Goal: Transaction & Acquisition: Purchase product/service

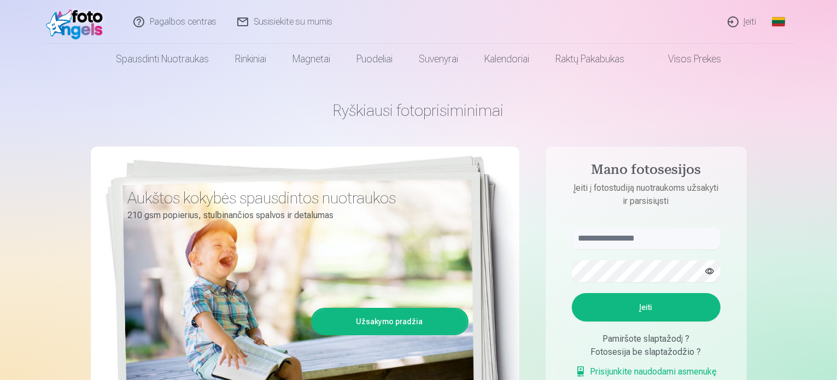
click at [744, 21] on link "Įeiti" at bounding box center [743, 22] width 50 height 44
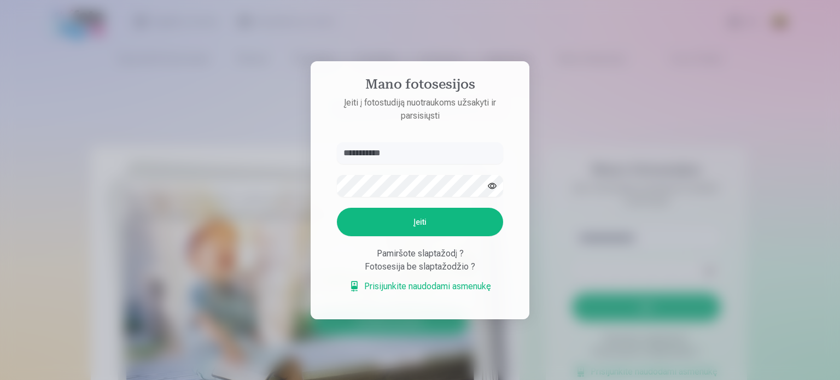
type input "**********"
click at [439, 228] on button "Įeiti" at bounding box center [420, 222] width 166 height 28
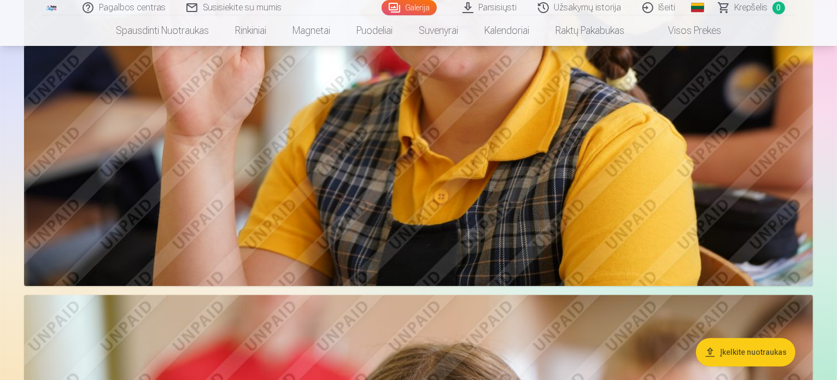
scroll to position [2881, 0]
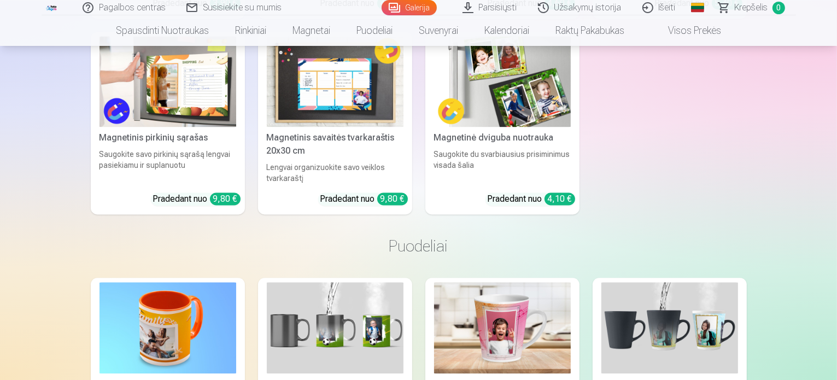
scroll to position [6355, 0]
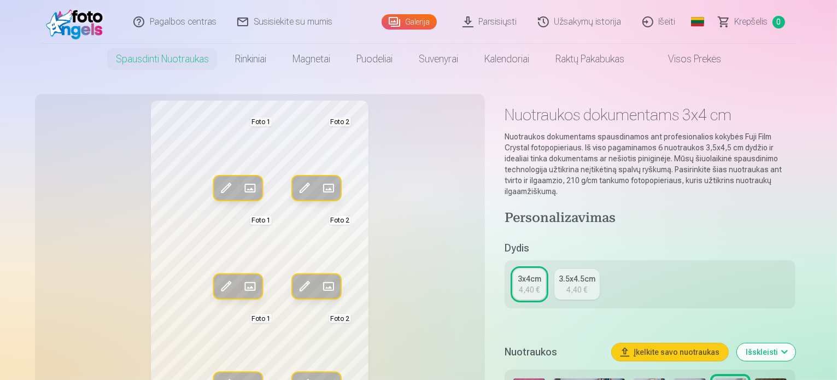
click at [796, 119] on h1 "Nuotraukos dokumentams 3x4 cm" at bounding box center [651, 115] width 292 height 20
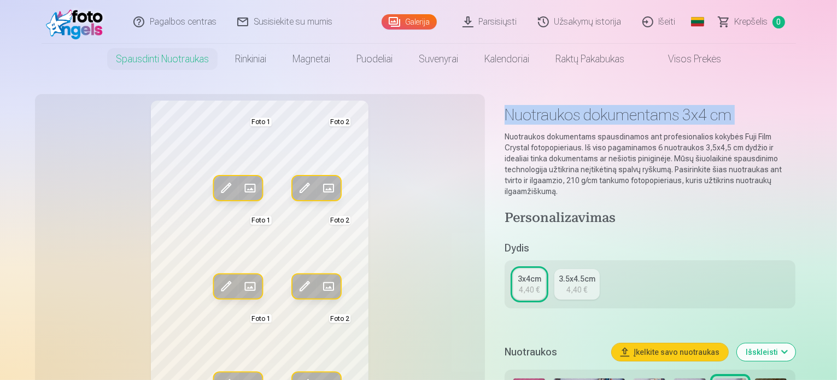
click at [796, 119] on h1 "Nuotraukos dokumentams 3x4 cm" at bounding box center [651, 115] width 292 height 20
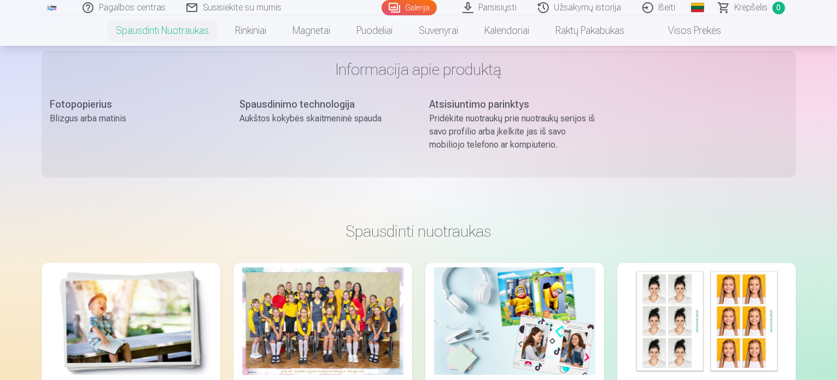
scroll to position [998, 0]
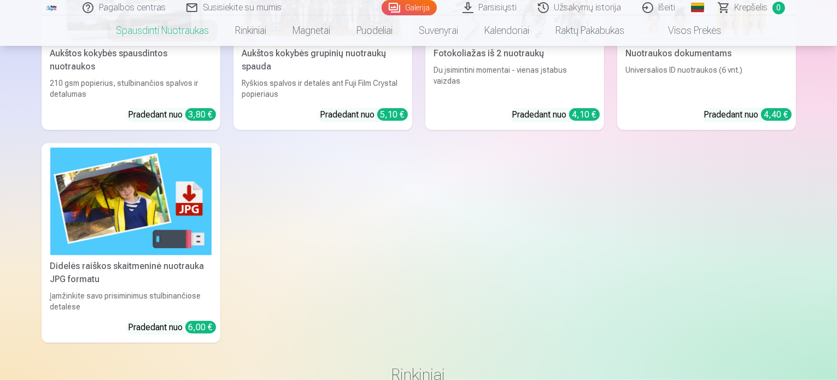
click at [796, 65] on div "Aukštos kokybės spausdintos nuotraukos 210 gsm popierius, stulbinančios spalvos…" at bounding box center [419, 137] width 755 height 412
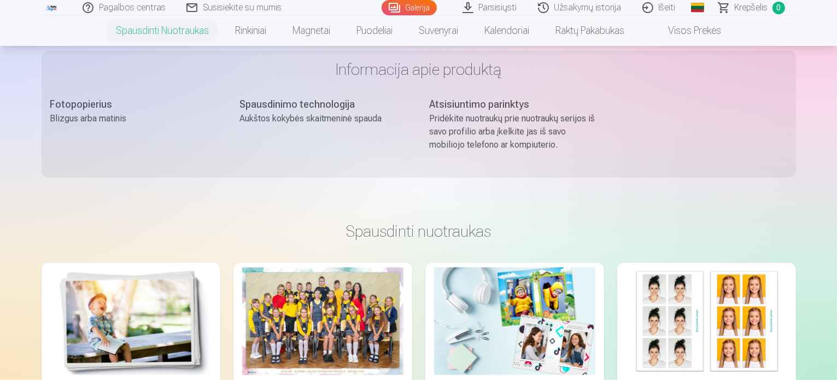
click at [242, 110] on div "Spausdinimo technologija Aukštos kokybės skaitmeninė spauda" at bounding box center [324, 133] width 168 height 72
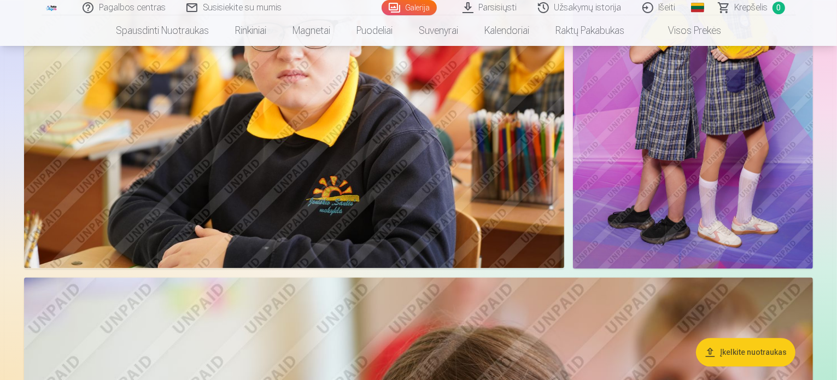
scroll to position [2662, 0]
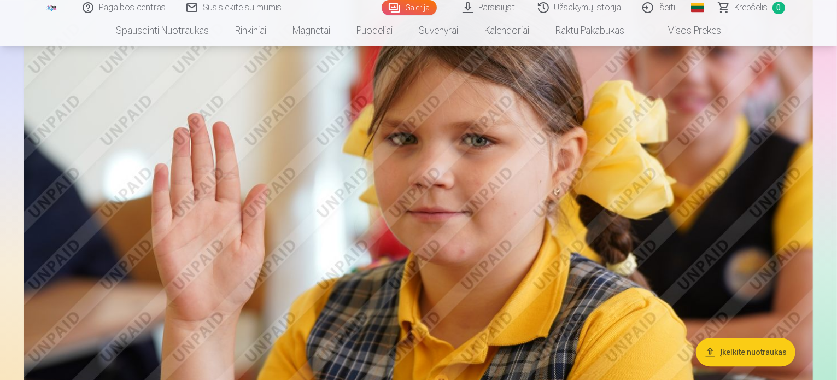
click at [836, 21] on nav "Spausdinti nuotraukas Aukštos kokybės spausdintos nuotraukos 210 gsm popierius,…" at bounding box center [418, 30] width 837 height 31
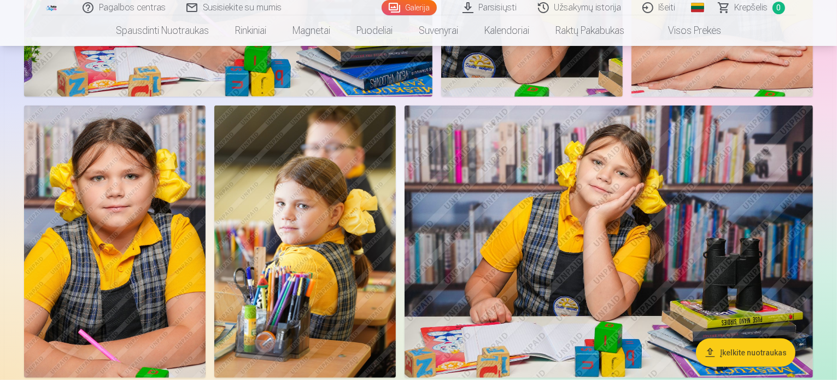
scroll to position [333, 0]
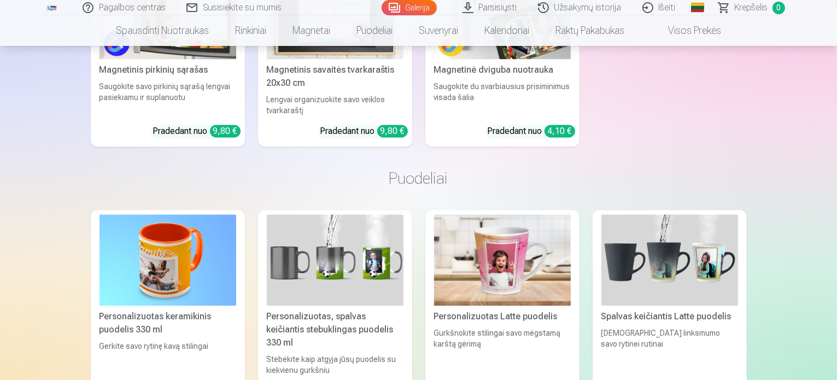
scroll to position [6322, 0]
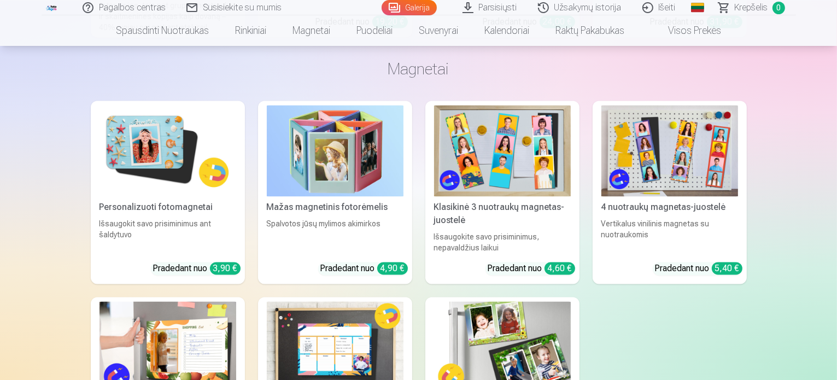
drag, startPoint x: 836, startPoint y: 262, endPoint x: 838, endPoint y: 271, distance: 8.9
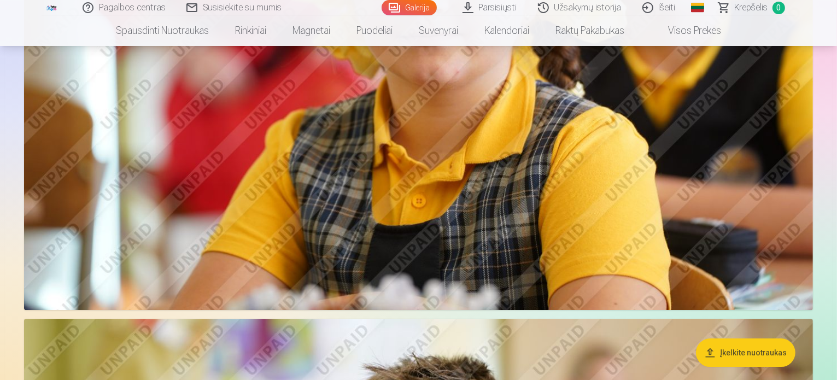
scroll to position [3335, 0]
